Goal: Transaction & Acquisition: Purchase product/service

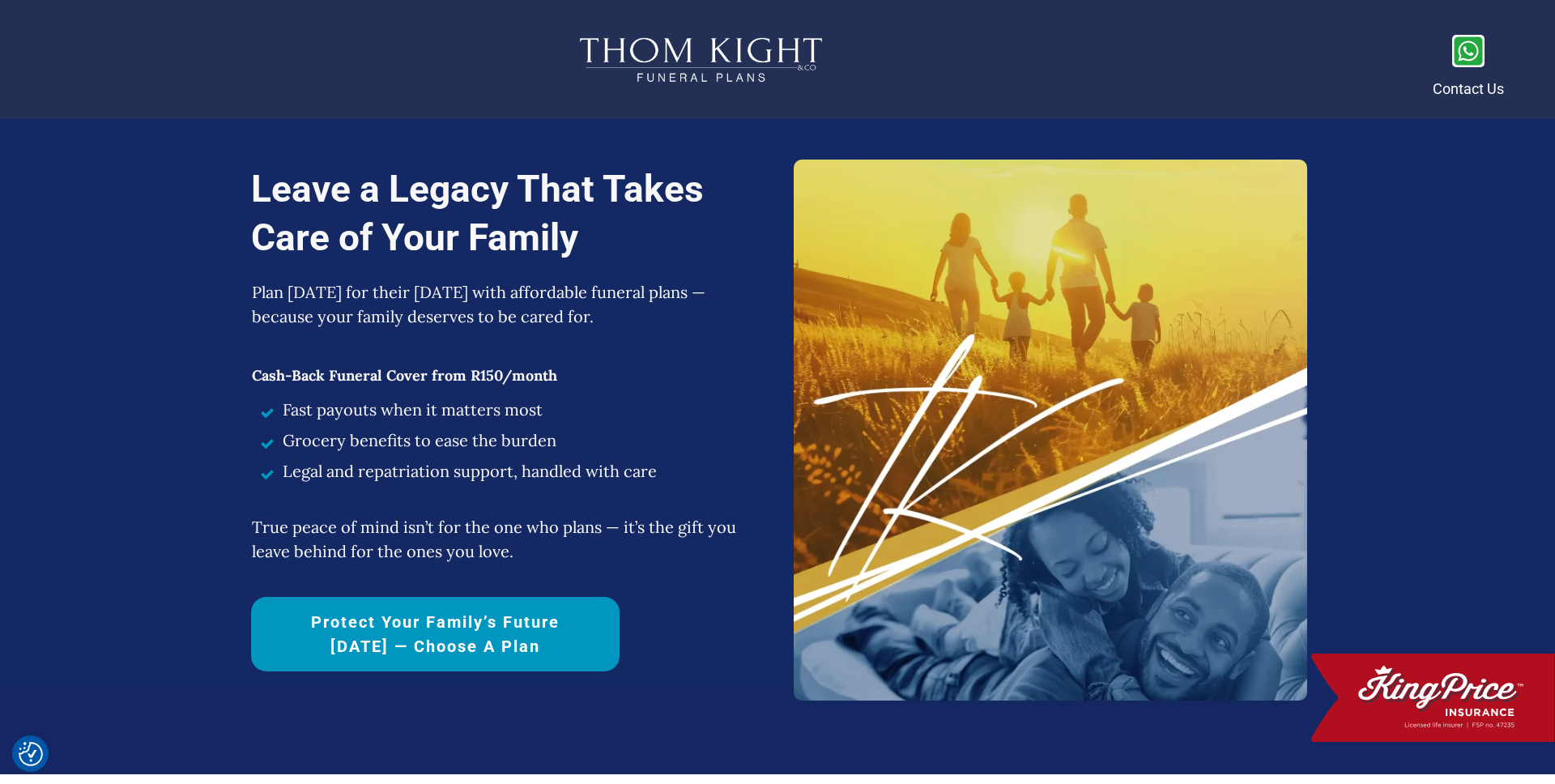
click at [447, 623] on span "Protect Your Family’s Future [DATE] — Choose a Plan" at bounding box center [436, 634] width 312 height 49
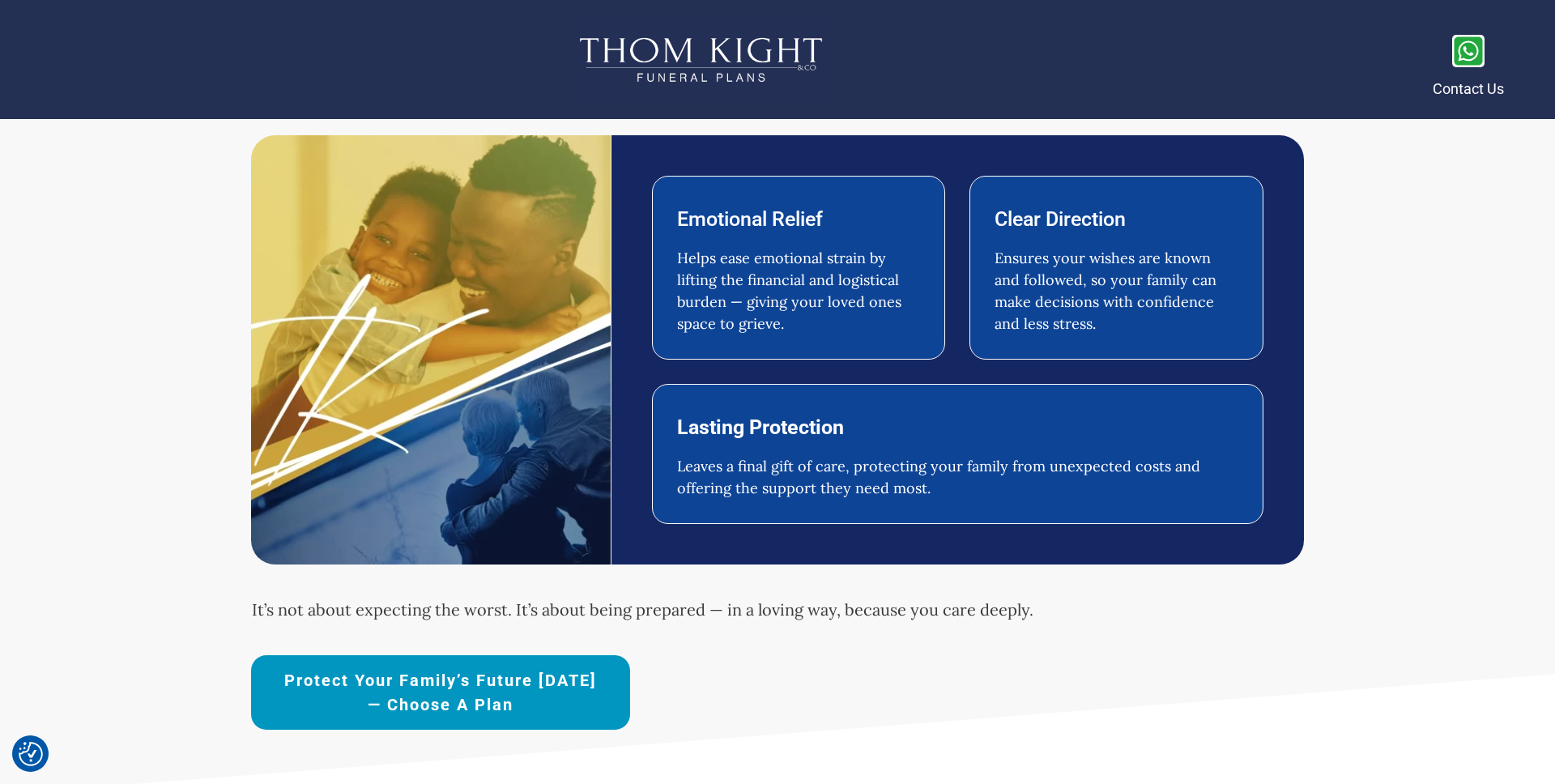
scroll to position [854, 0]
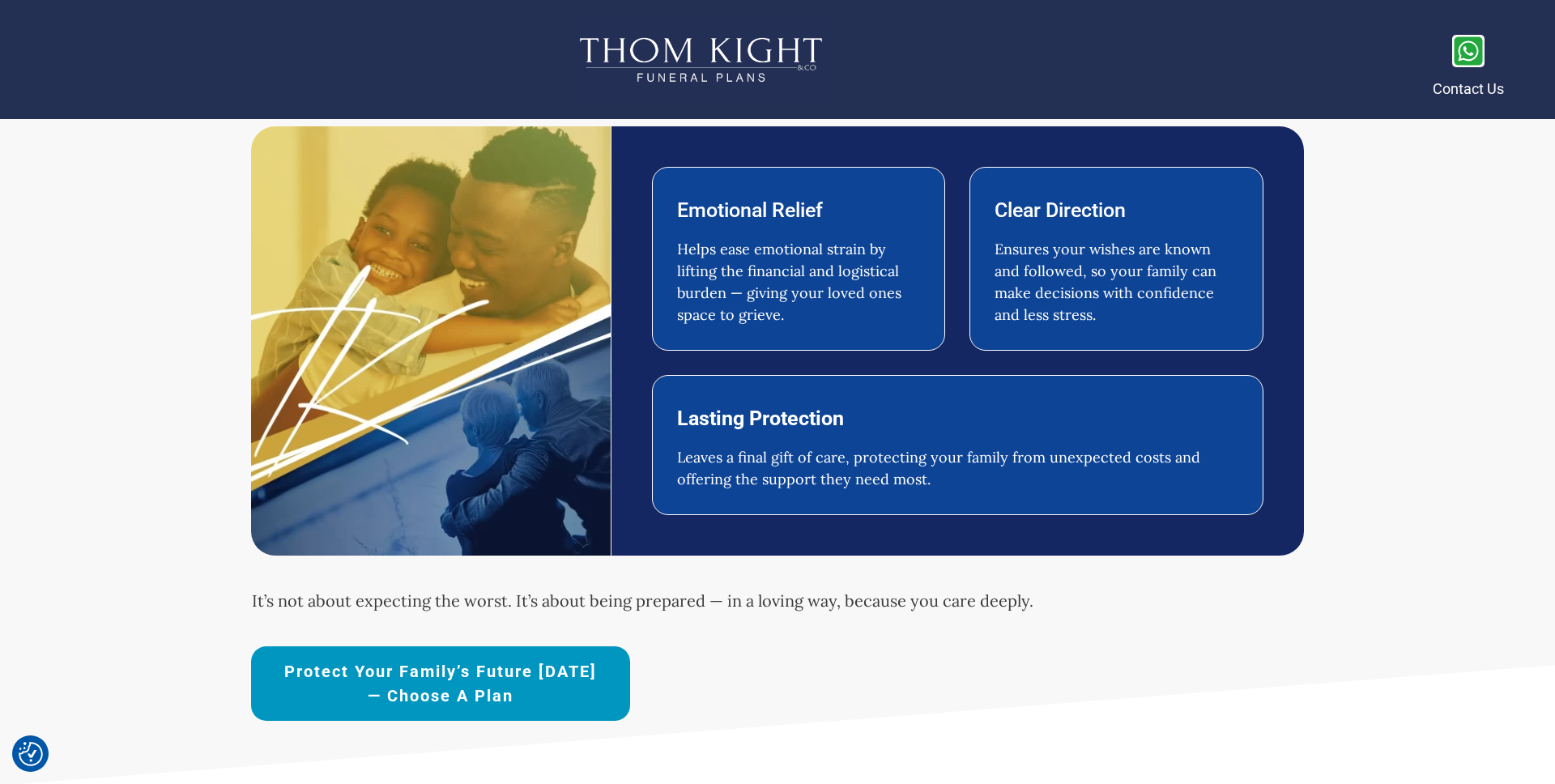
click at [496, 673] on span "Protect Your Family’s Future [DATE] — Choose a Plan" at bounding box center [441, 684] width 322 height 49
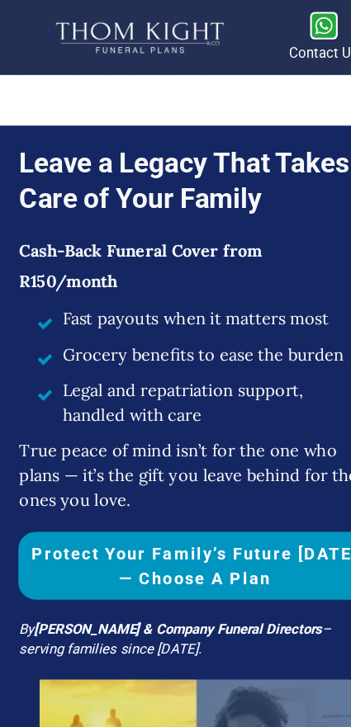
click at [167, 505] on span "Protect Your Family’s Future [DATE] — Choose a Plan" at bounding box center [175, 509] width 301 height 45
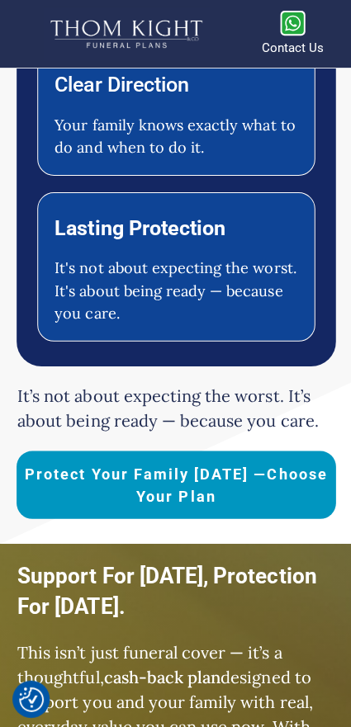
click at [219, 486] on span "Protect Your Family [DATE] —Choose Your Plan" at bounding box center [175, 482] width 301 height 45
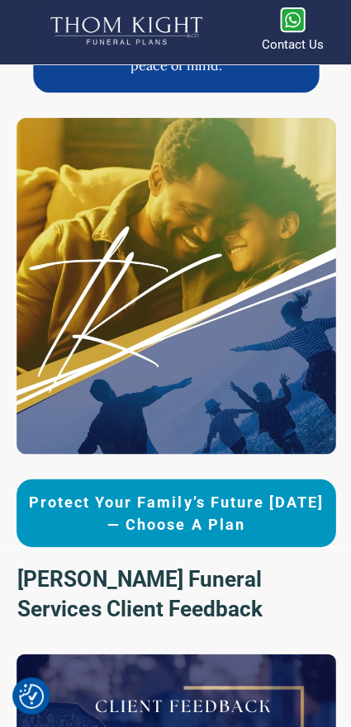
click at [204, 515] on span "Protect Your Family’s Future [DATE] — Choose a Plan" at bounding box center [175, 514] width 301 height 45
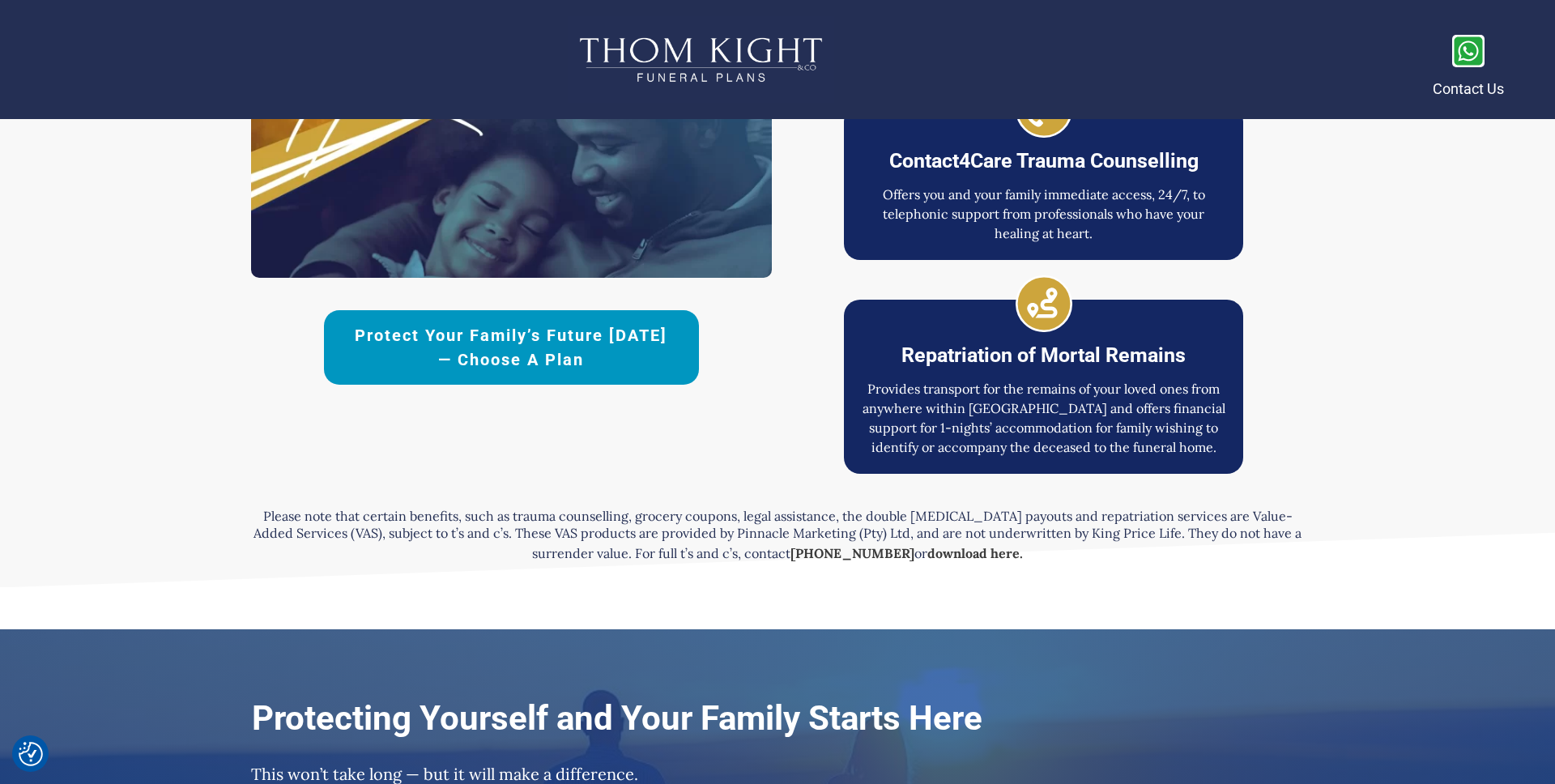
scroll to position [3798, 0]
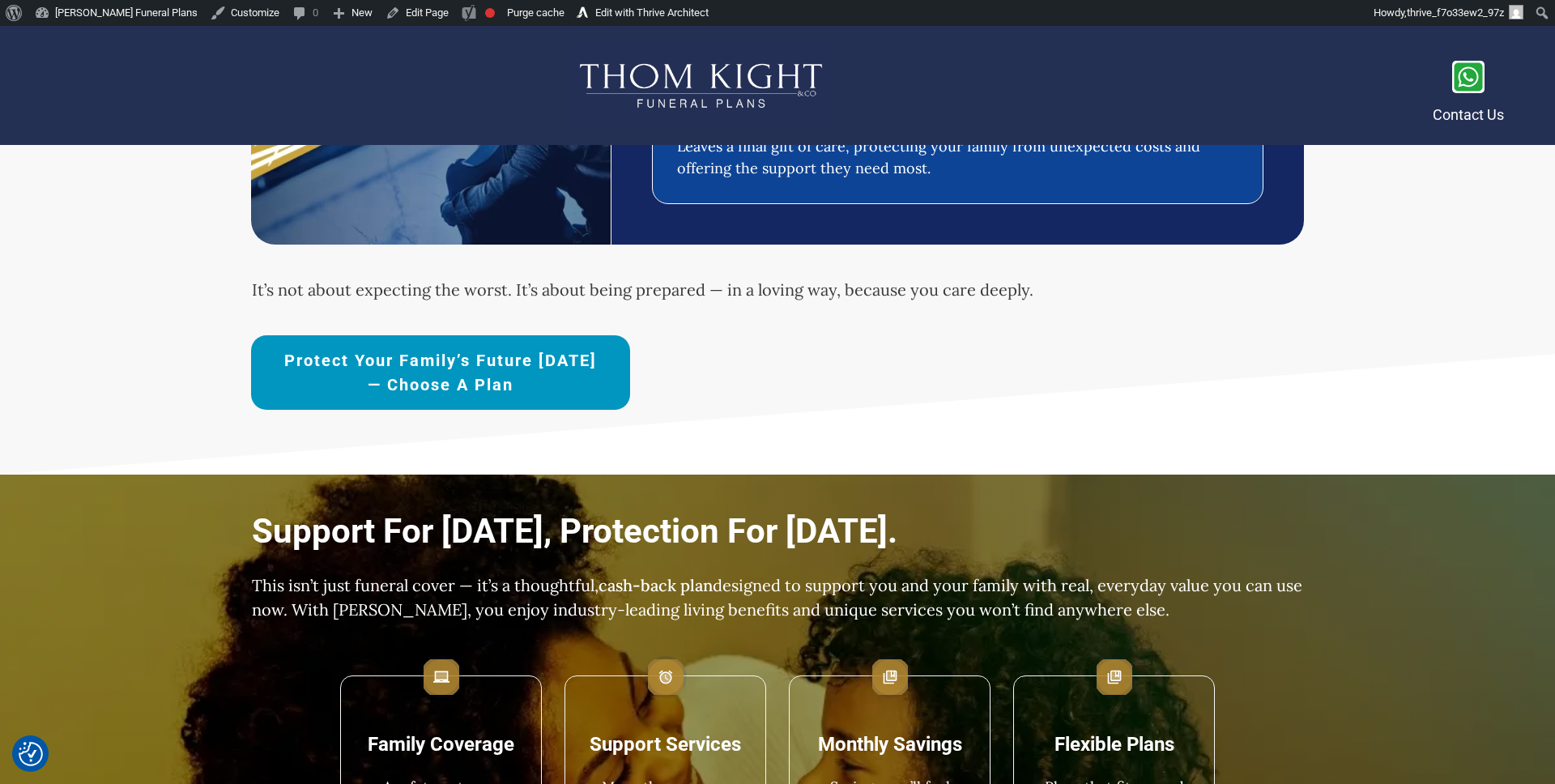
scroll to position [807, 0]
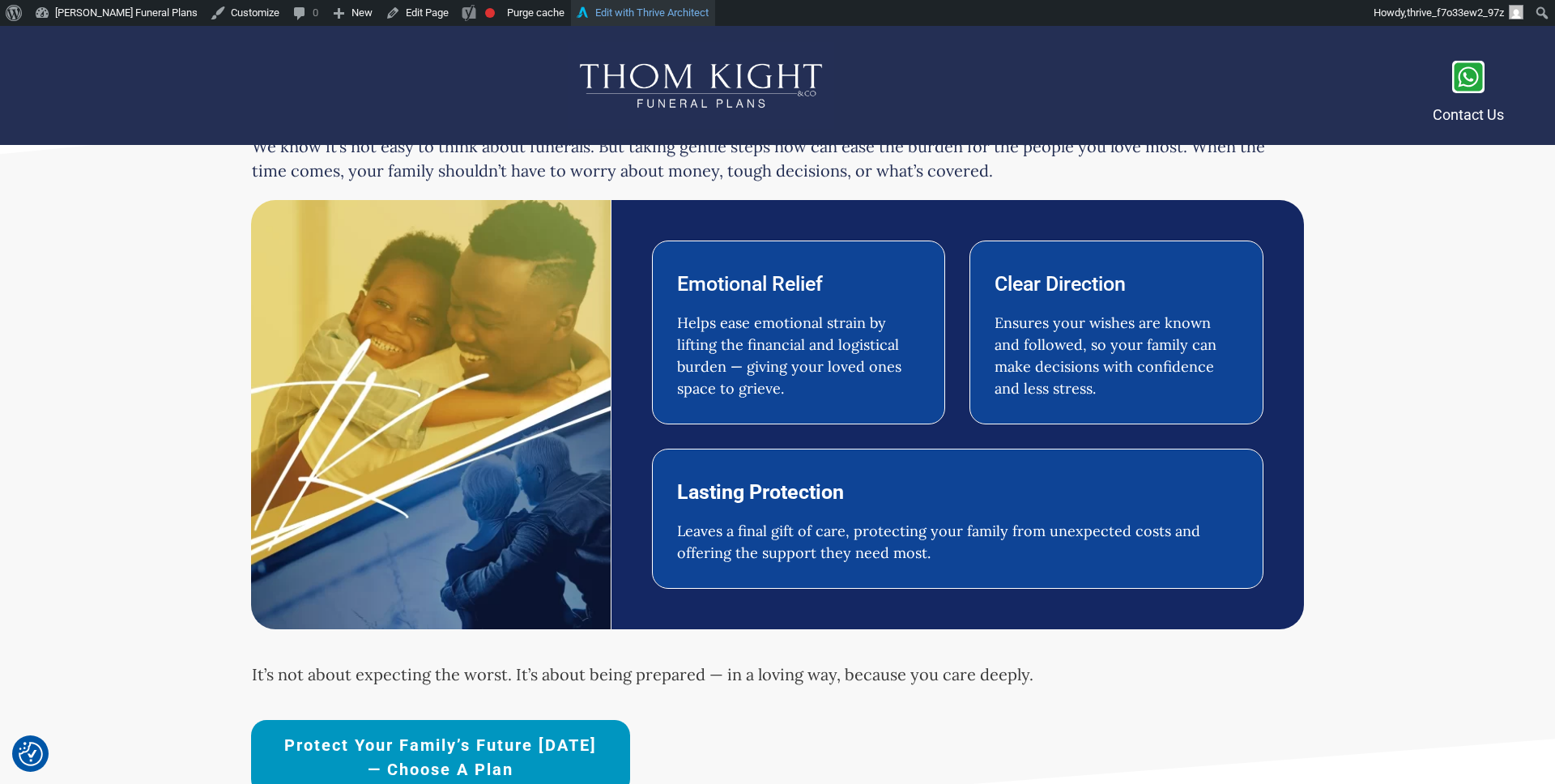
click at [603, 12] on link "Edit with Thrive Architect" at bounding box center [643, 13] width 144 height 26
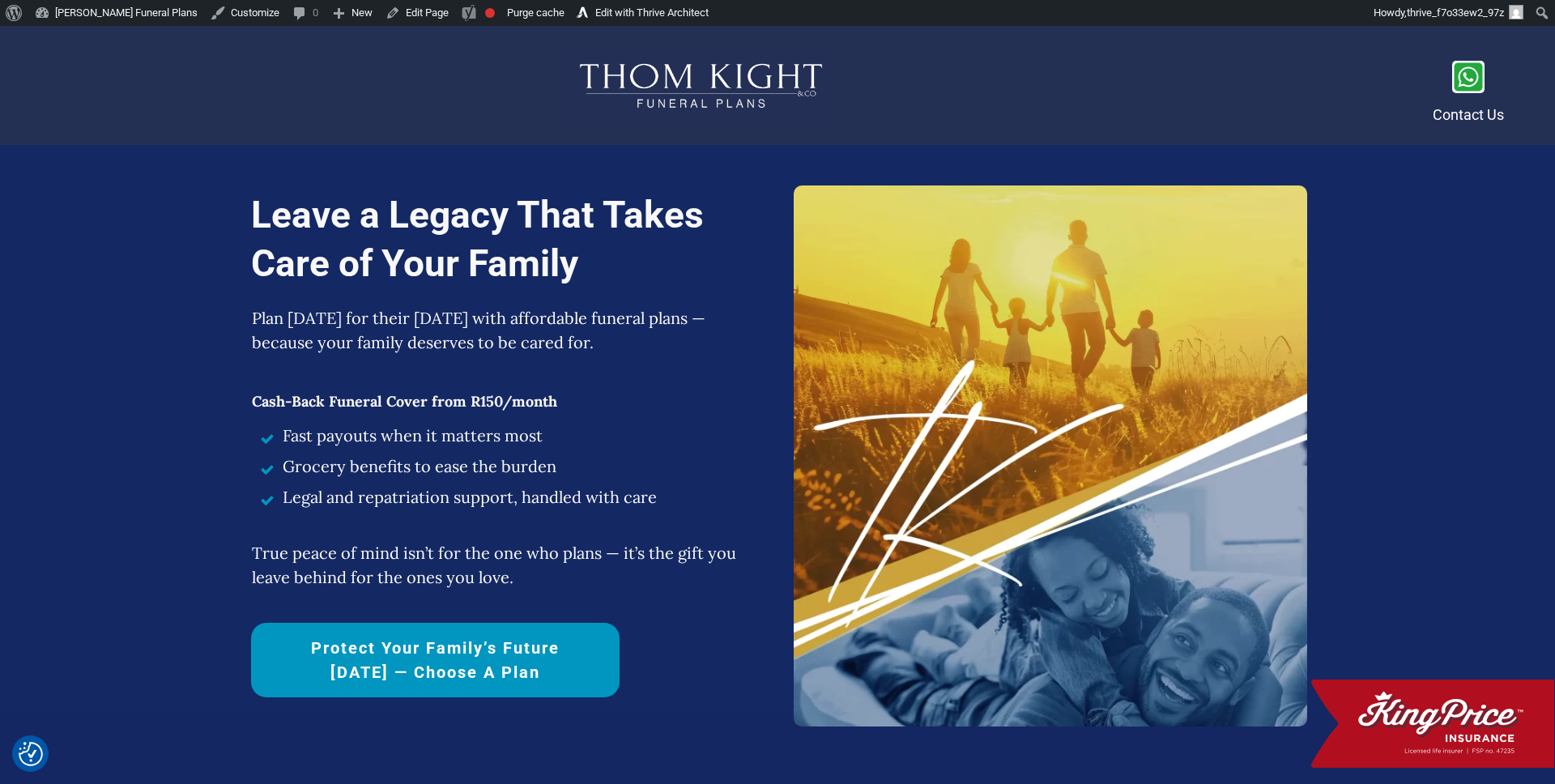
click at [484, 635] on link "Protect Your Family’s Future [DATE] — Choose a Plan" at bounding box center [435, 659] width 368 height 75
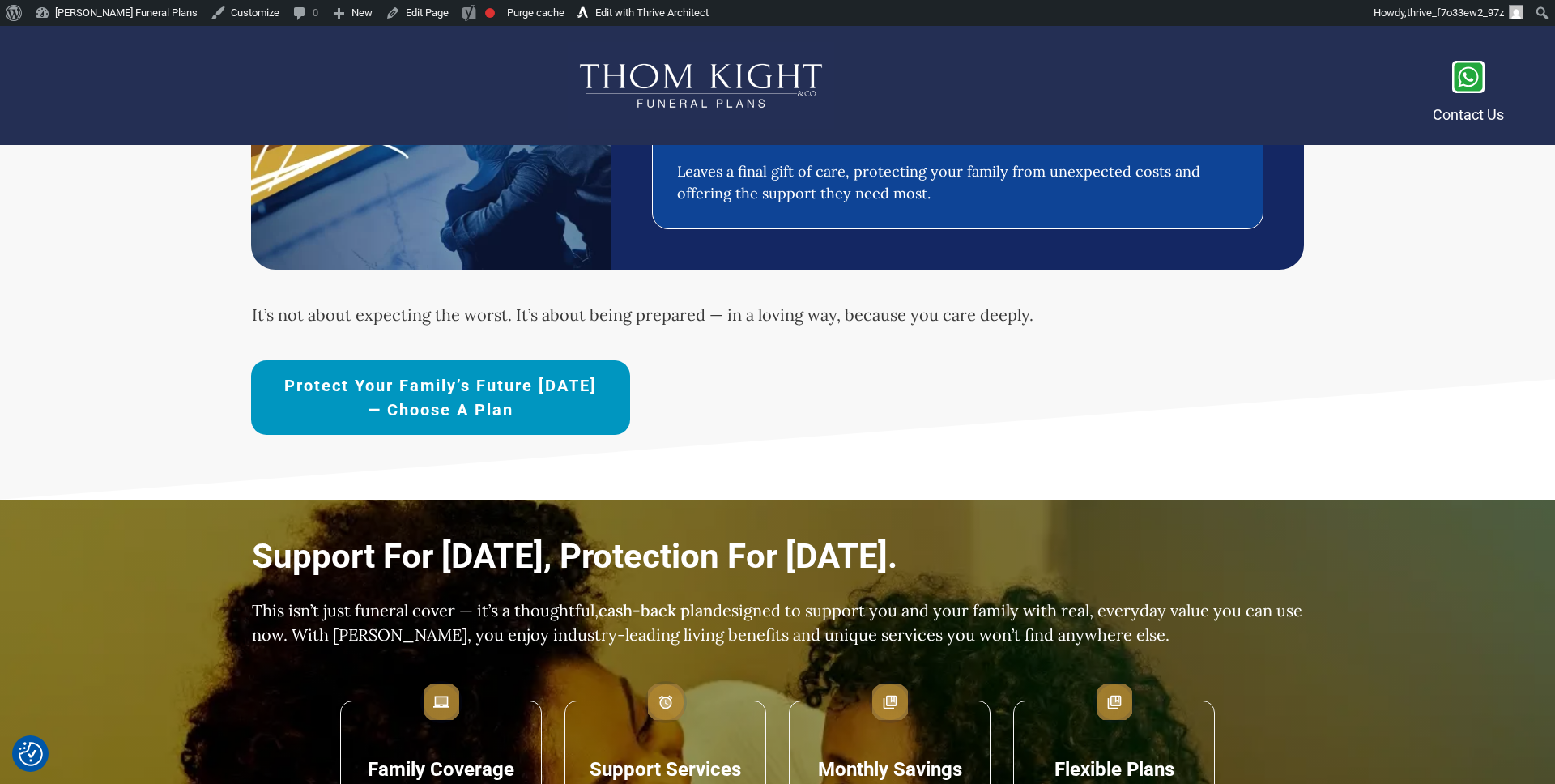
click at [488, 360] on link "Protect Your Family’s Future [DATE] — Choose a Plan" at bounding box center [441, 397] width 379 height 75
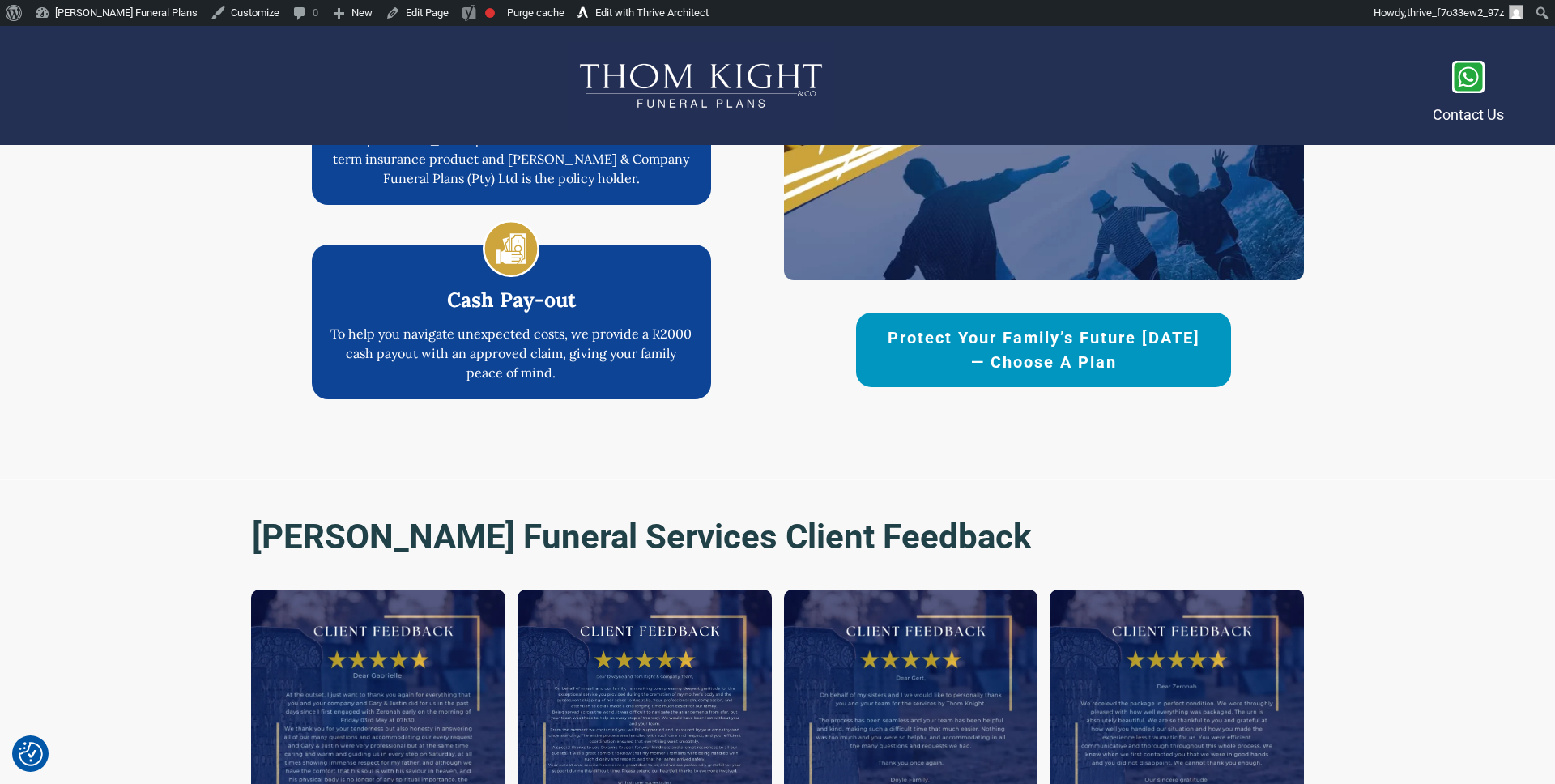
click at [893, 333] on span "Protect Your Family’s Future [DATE] — Choose a Plan" at bounding box center [1044, 350] width 318 height 49
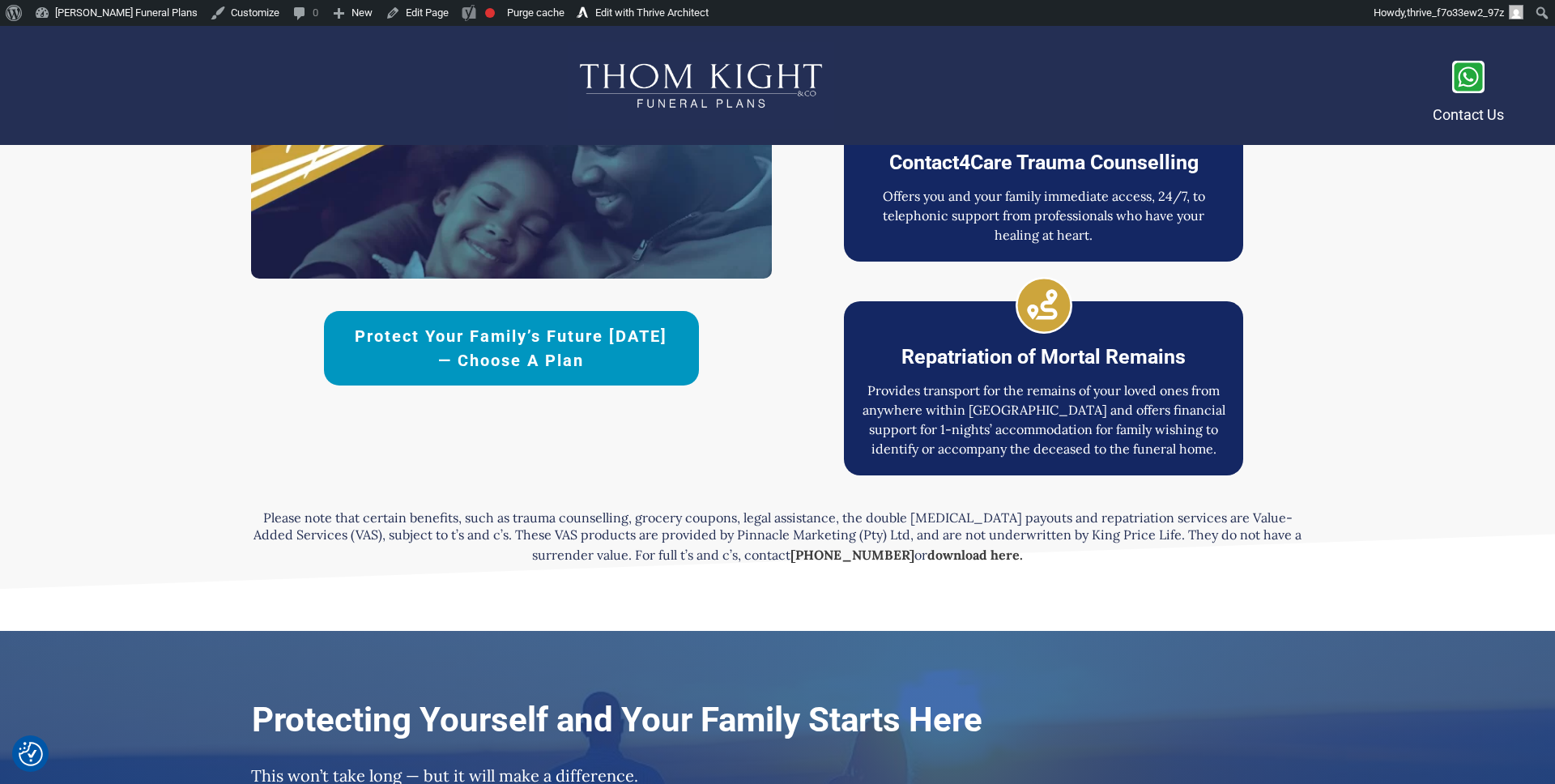
click at [463, 331] on span "Protect Your Family’s Future [DATE] — Choose a Plan" at bounding box center [511, 348] width 318 height 49
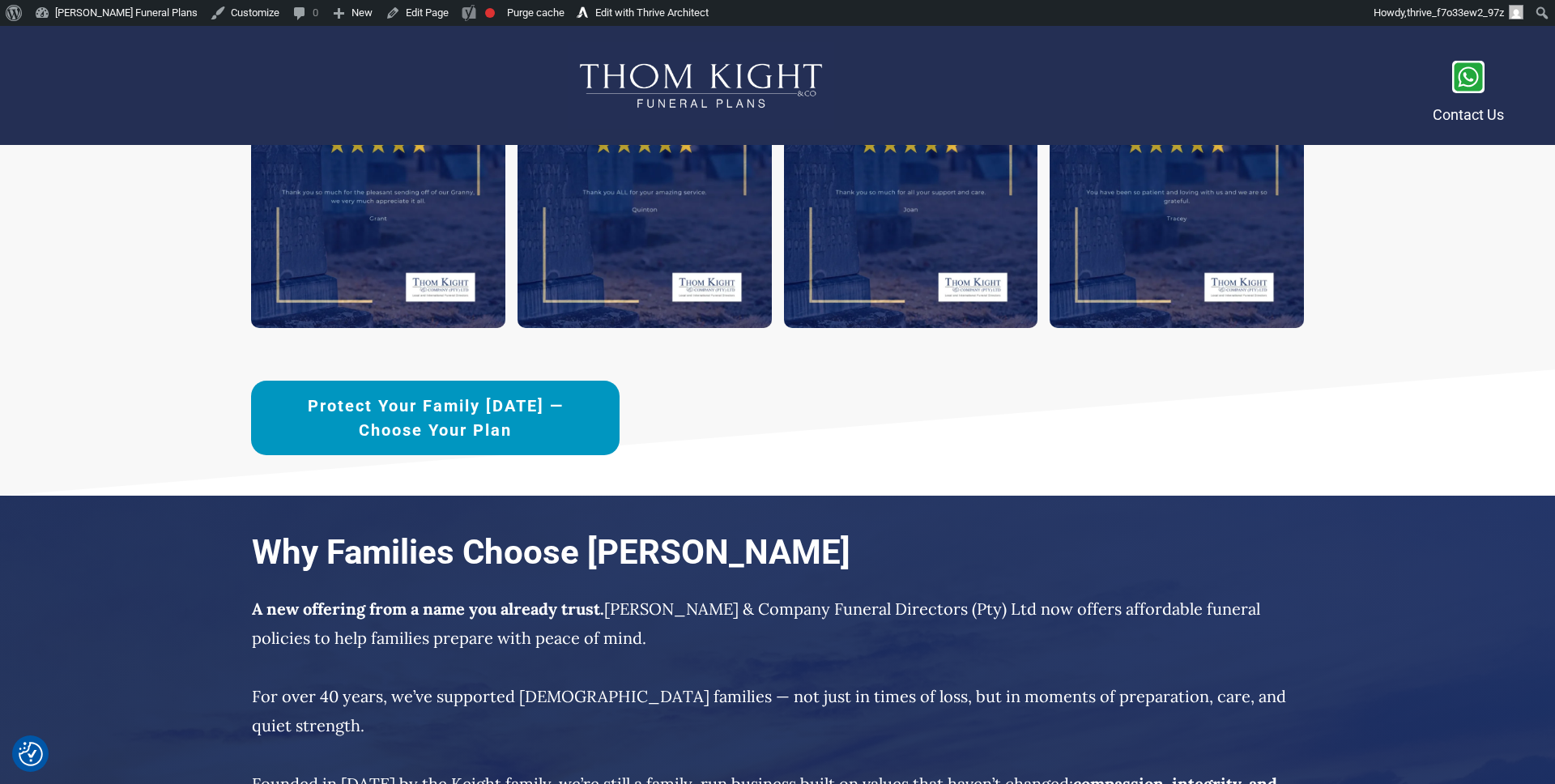
click at [479, 408] on span "Protect Your Family [DATE] —Choose Your Plan" at bounding box center [436, 418] width 312 height 49
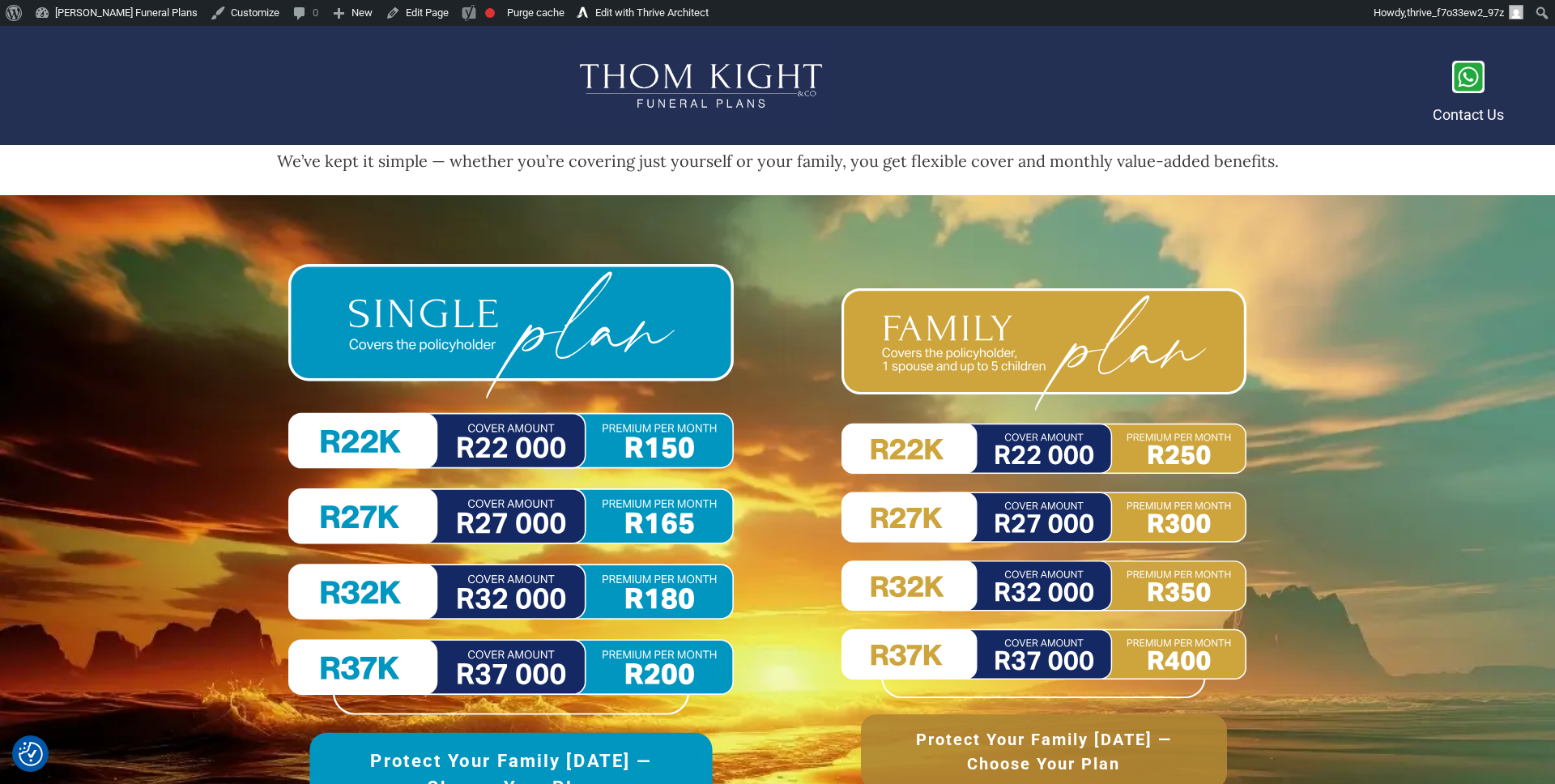
scroll to position [7297, 0]
